Goal: Find specific page/section

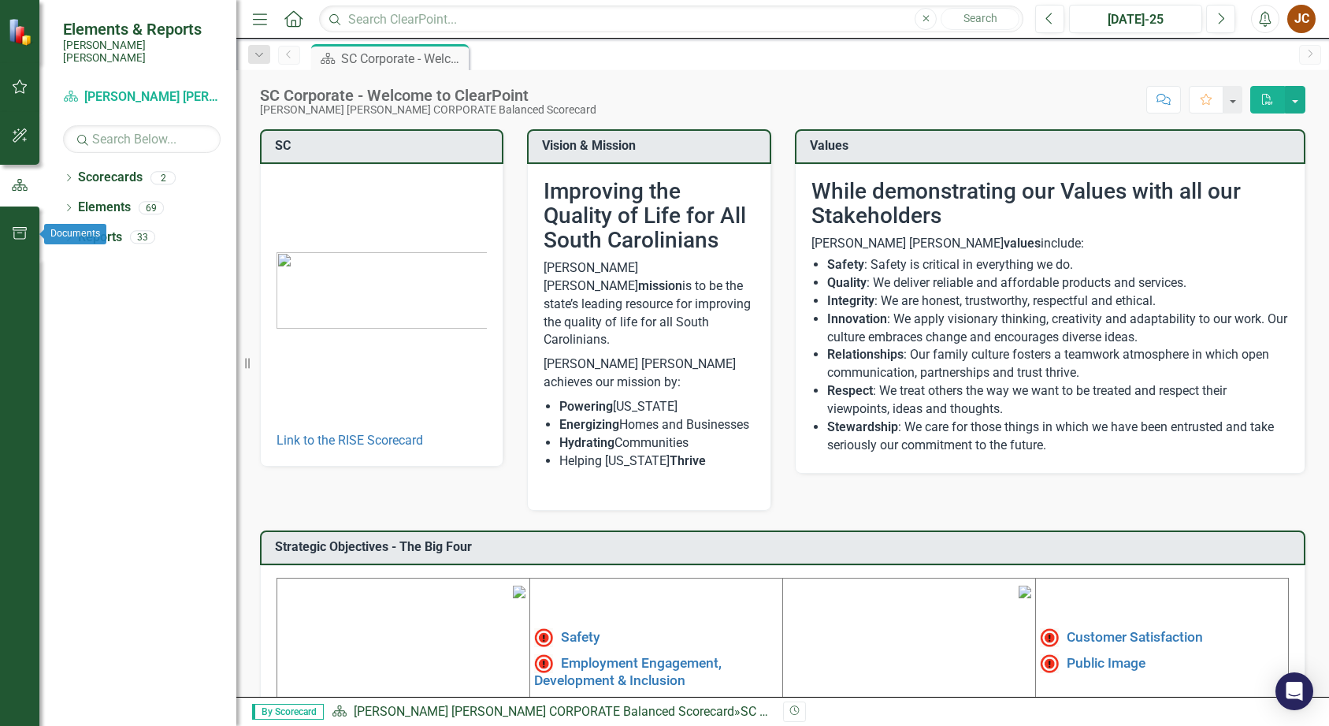
click at [25, 236] on icon "button" at bounding box center [20, 233] width 14 height 13
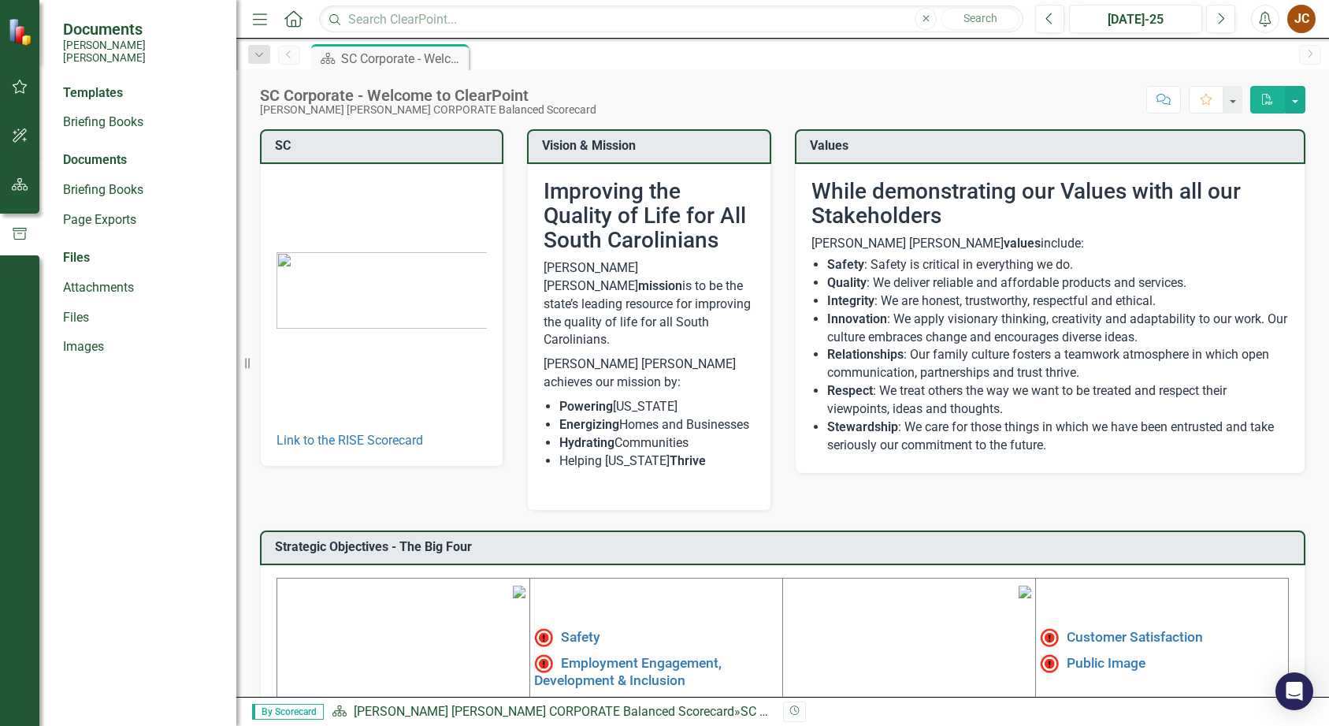
click at [96, 46] on small "[PERSON_NAME] [PERSON_NAME]" at bounding box center [142, 52] width 158 height 26
click at [95, 113] on link "Briefing Books" at bounding box center [142, 122] width 158 height 18
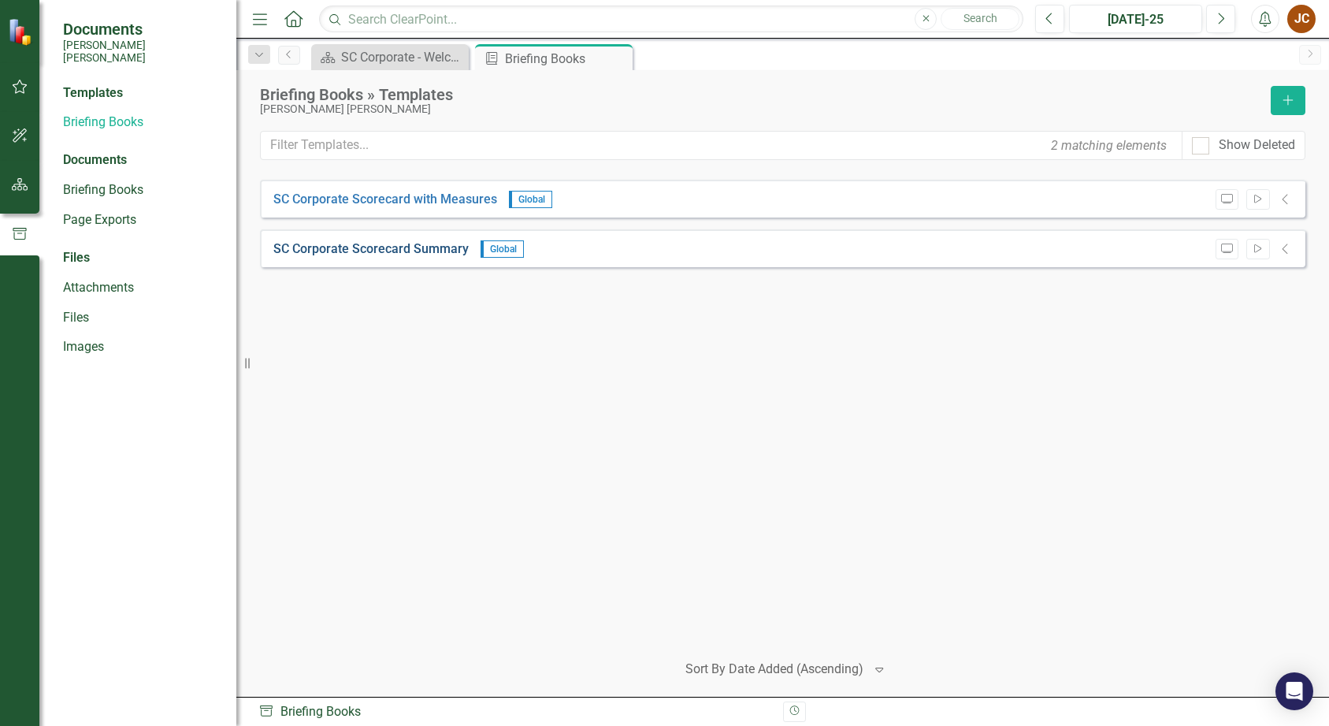
click at [391, 247] on link "SC Corporate Scorecard Summary" at bounding box center [370, 249] width 195 height 18
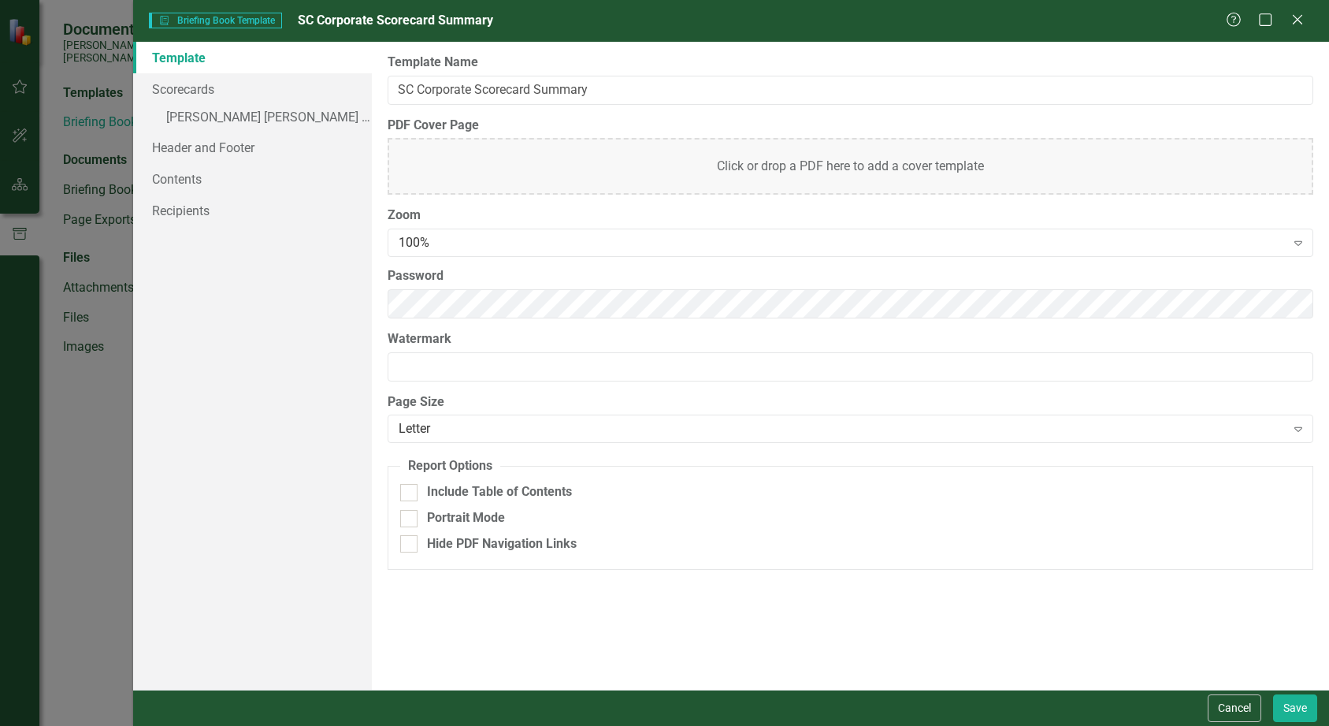
click at [80, 127] on div "Briefing Book Template Briefing Book Template SC Corporate Scorecard Summary He…" at bounding box center [664, 363] width 1329 height 726
click at [1299, 15] on icon "Close" at bounding box center [1297, 19] width 20 height 15
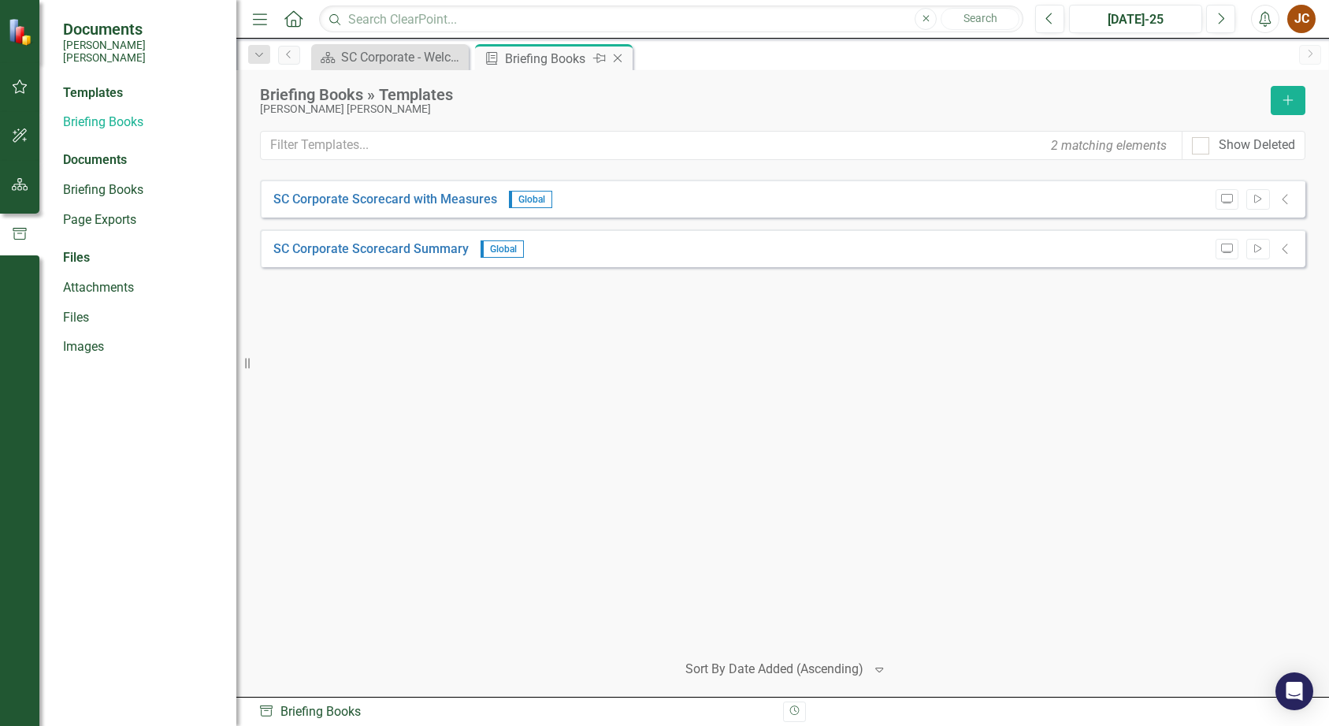
click at [540, 60] on div "Briefing Books" at bounding box center [547, 59] width 84 height 20
click at [399, 56] on div "SC Corporate - Welcome to ClearPoint" at bounding box center [393, 57] width 104 height 20
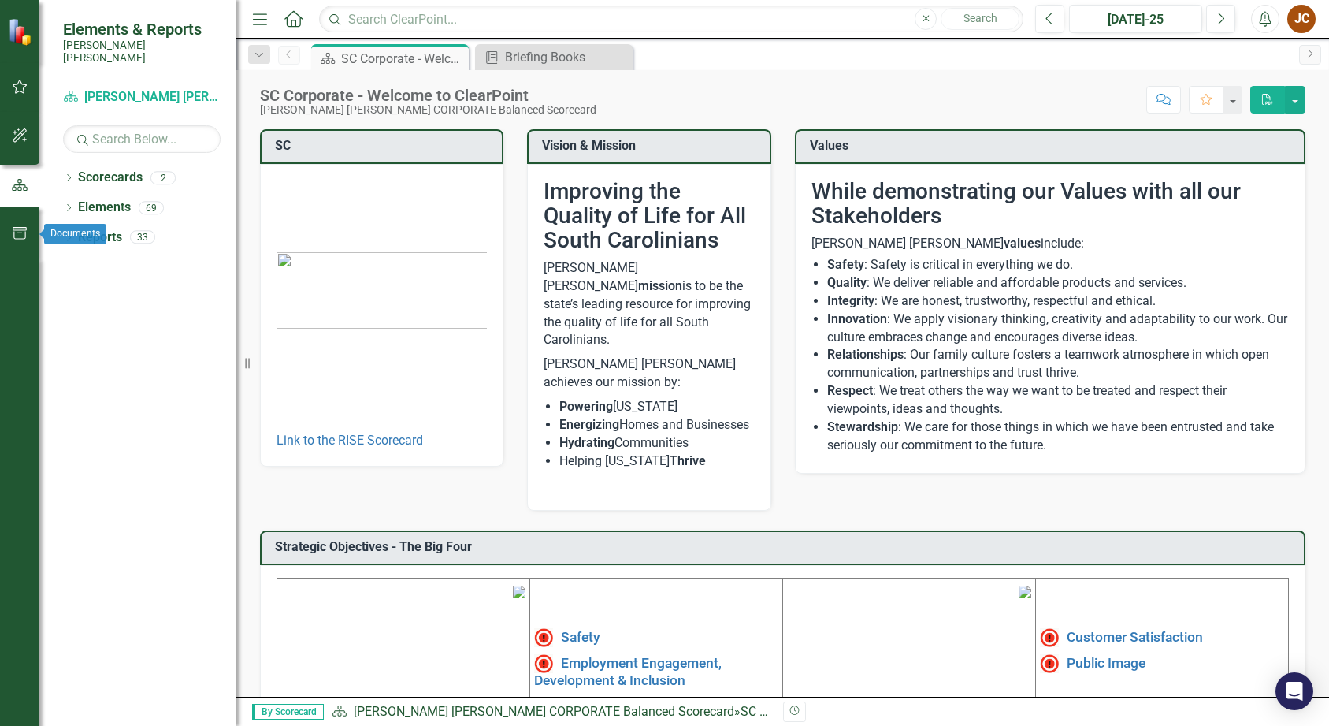
click at [18, 231] on icon "button" at bounding box center [20, 233] width 17 height 13
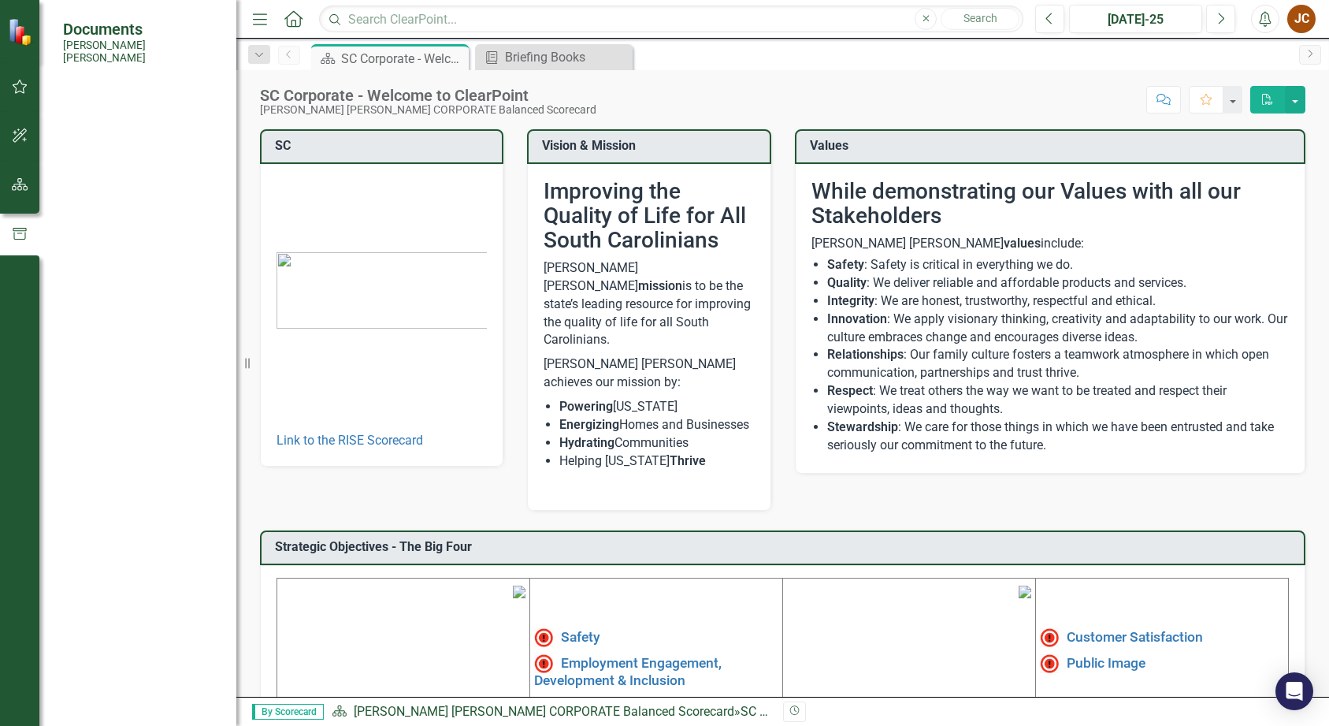
click at [79, 249] on div "Files" at bounding box center [142, 258] width 158 height 18
click at [84, 338] on link "Images" at bounding box center [142, 347] width 158 height 18
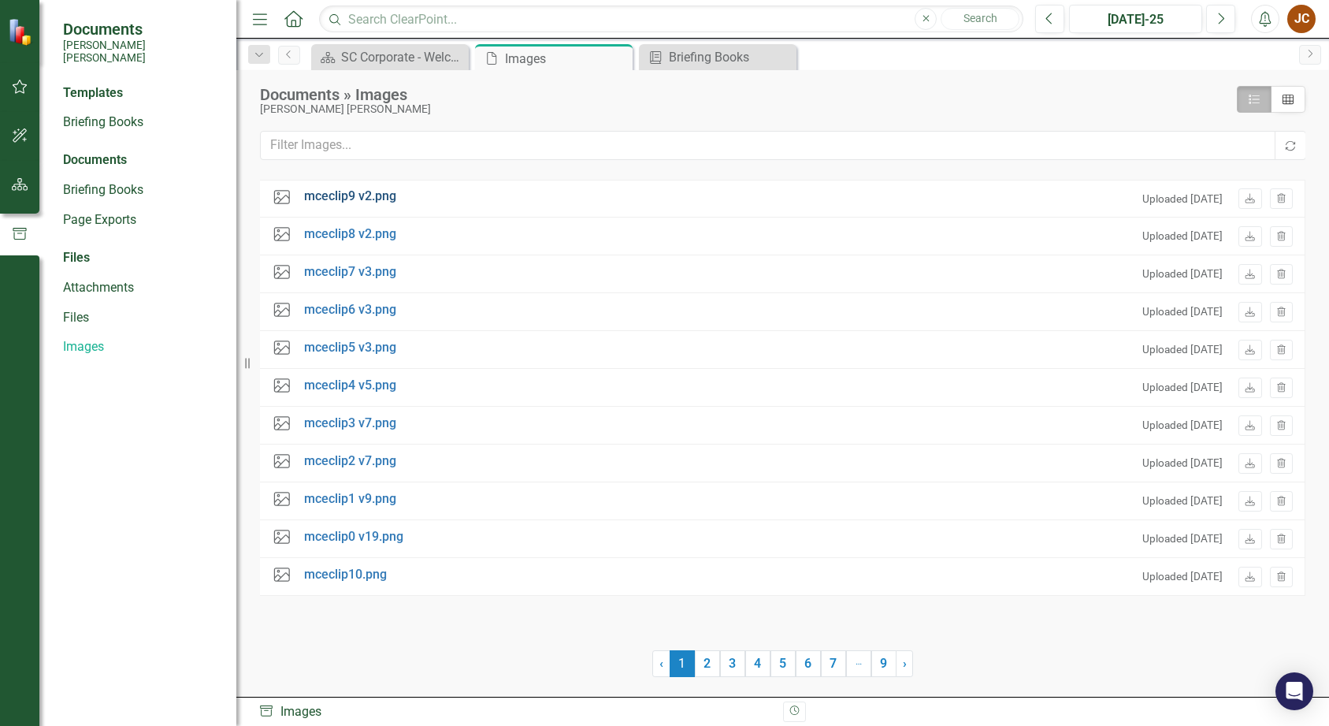
click at [334, 199] on link "mceclip9 v2.png" at bounding box center [350, 197] width 92 height 18
